Goal: Navigation & Orientation: Find specific page/section

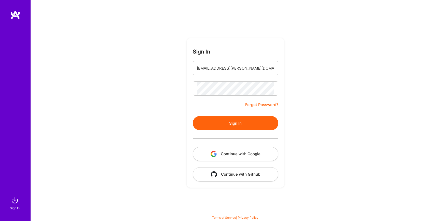
click at [234, 126] on button "Sign In" at bounding box center [236, 123] width 86 height 14
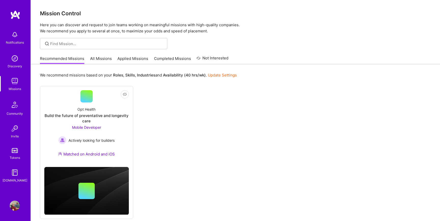
click at [104, 58] on link "All Missions" at bounding box center [101, 60] width 22 height 8
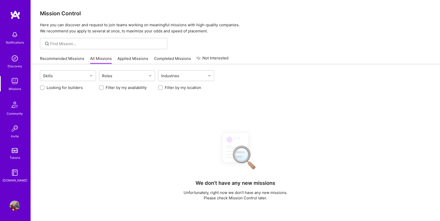
click at [132, 59] on link "Applied Missions" at bounding box center [132, 60] width 31 height 8
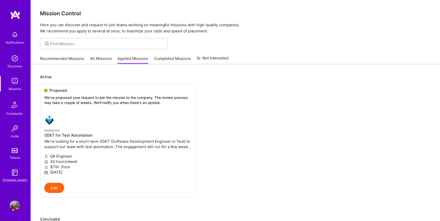
click at [168, 58] on link "Completed Missions" at bounding box center [172, 60] width 37 height 8
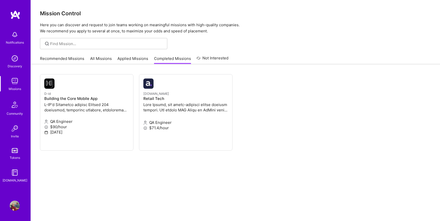
click at [136, 58] on link "Applied Missions" at bounding box center [132, 60] width 31 height 8
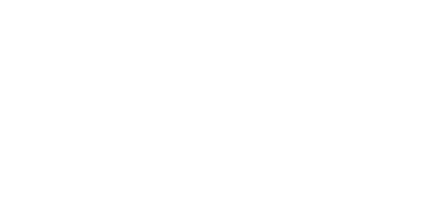
click at [0, 0] on div "Discovery" at bounding box center [0, 0] width 0 height 0
